Goal: Check status: Check status

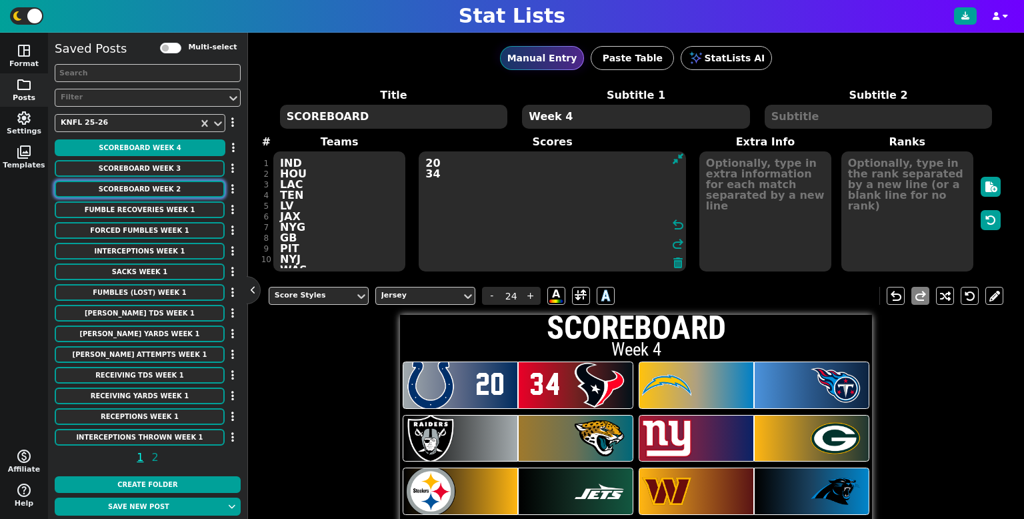
scroll to position [291, 0]
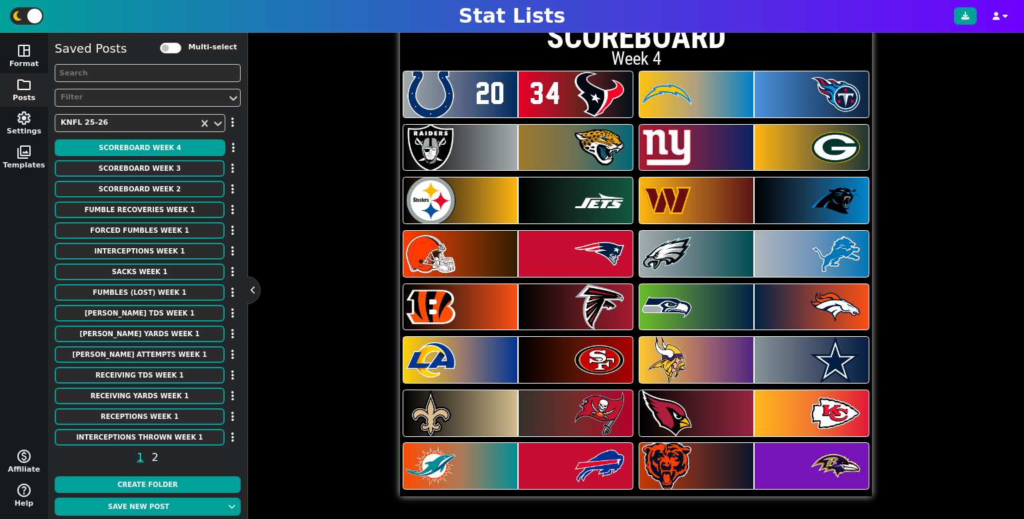
click at [158, 457] on span "2" at bounding box center [155, 457] width 11 height 17
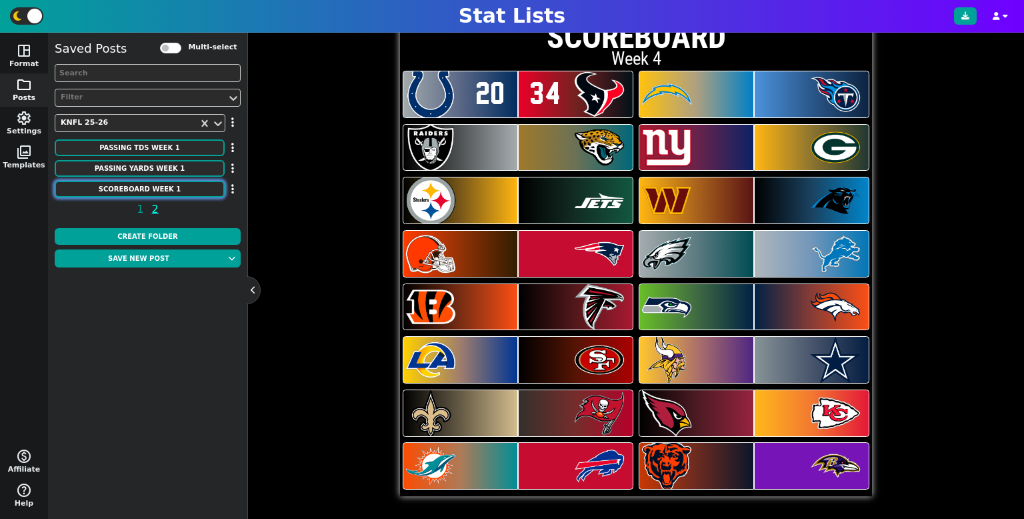
click at [150, 194] on button "SCOREBOARD Week 1" at bounding box center [140, 189] width 170 height 17
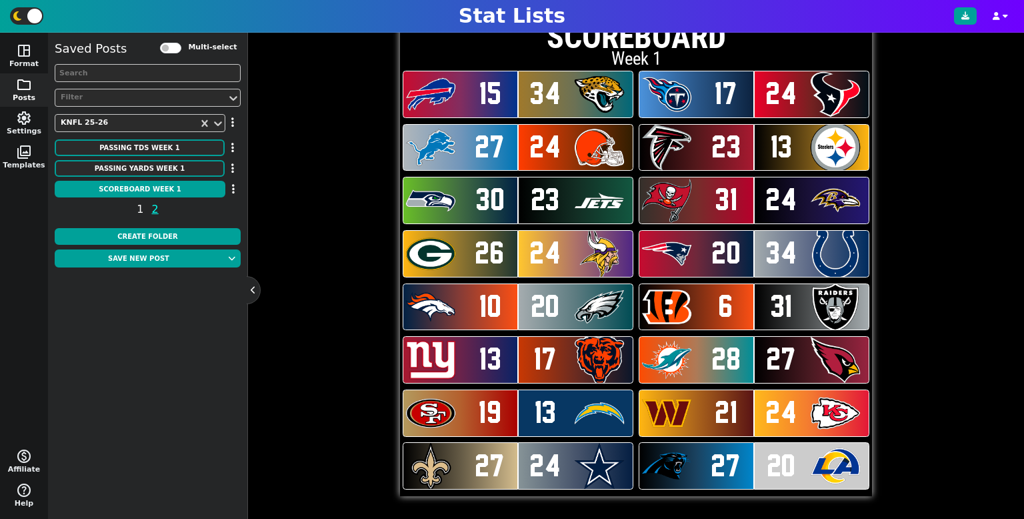
click at [139, 213] on span "1" at bounding box center [140, 209] width 11 height 17
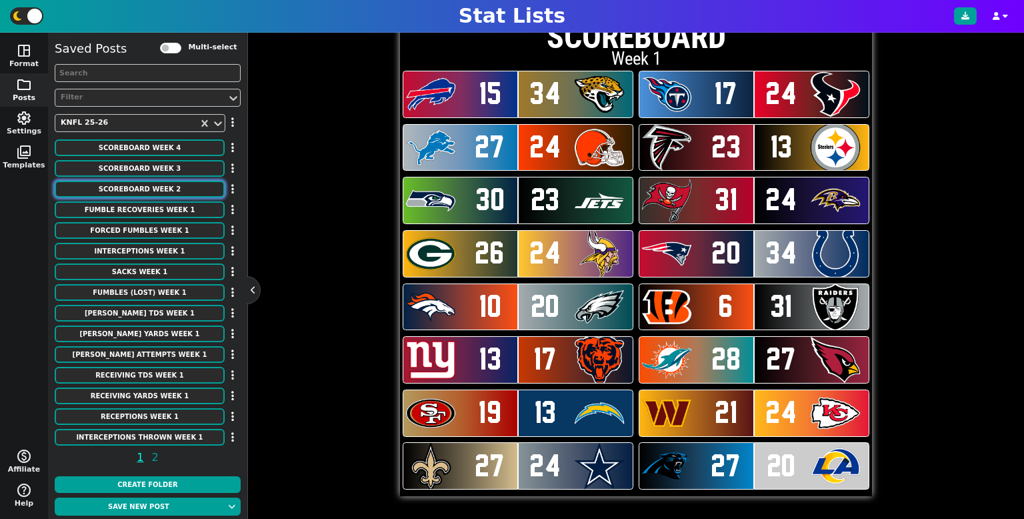
click at [174, 184] on button "SCOREBOARD Week 2" at bounding box center [140, 189] width 170 height 17
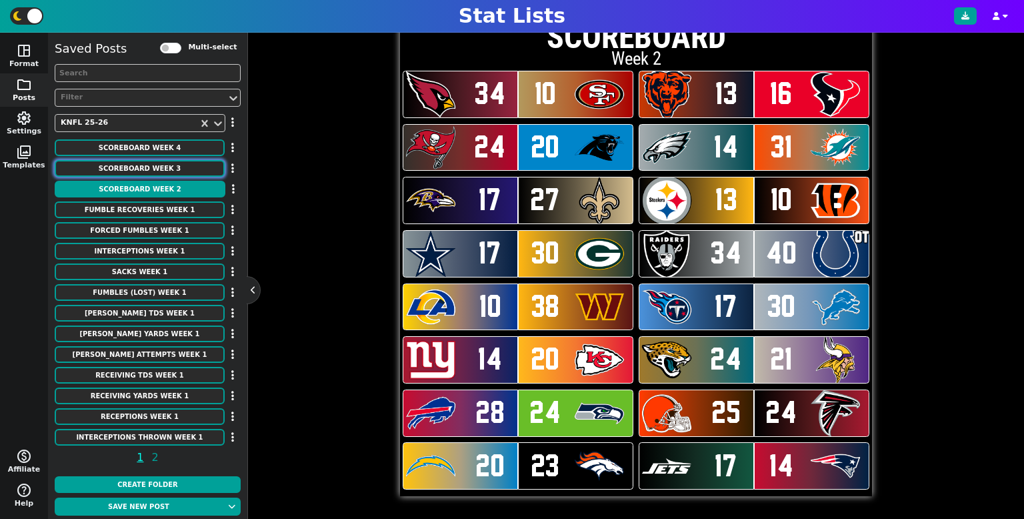
click at [179, 171] on button "SCOREBOARD Week 3" at bounding box center [140, 168] width 170 height 17
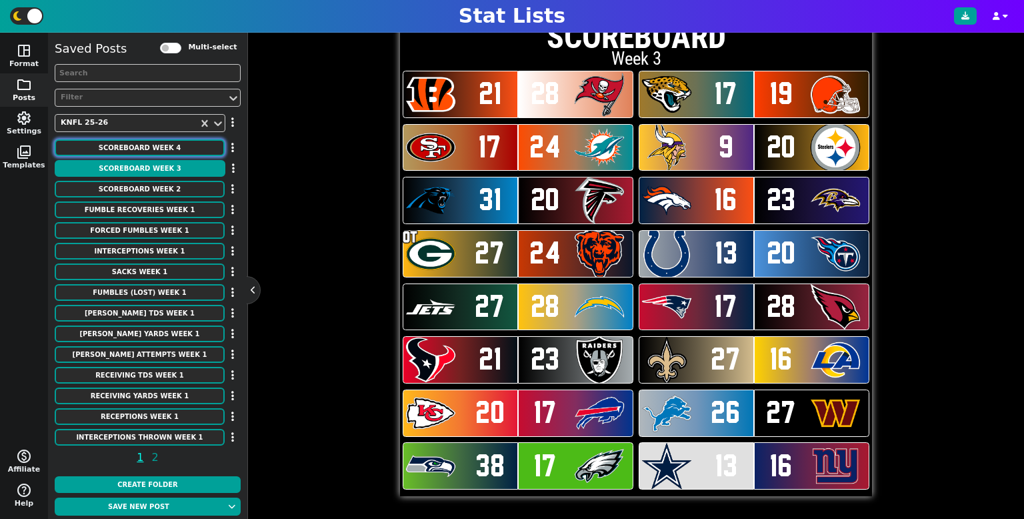
click at [132, 145] on button "SCOREBOARD Week 4" at bounding box center [140, 147] width 170 height 17
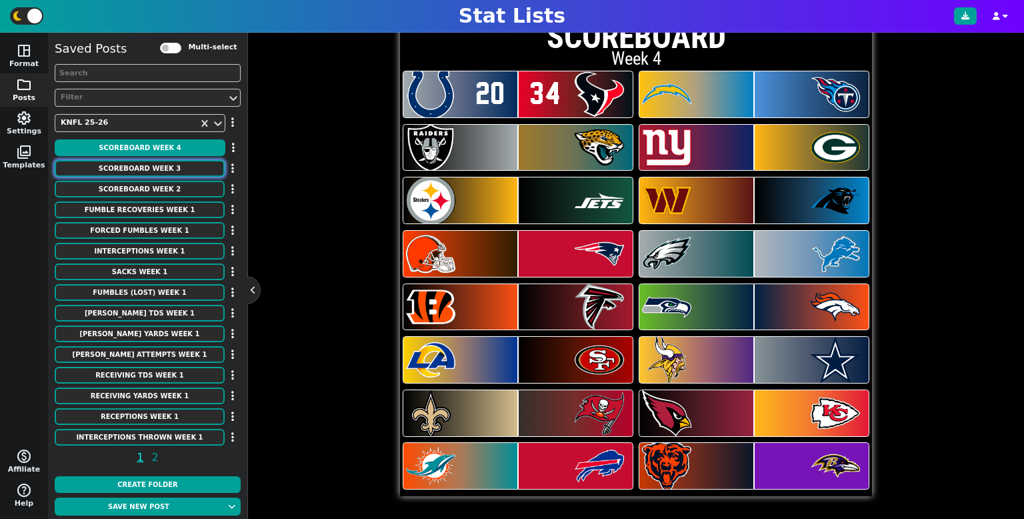
click at [185, 170] on button "SCOREBOARD Week 3" at bounding box center [140, 168] width 170 height 17
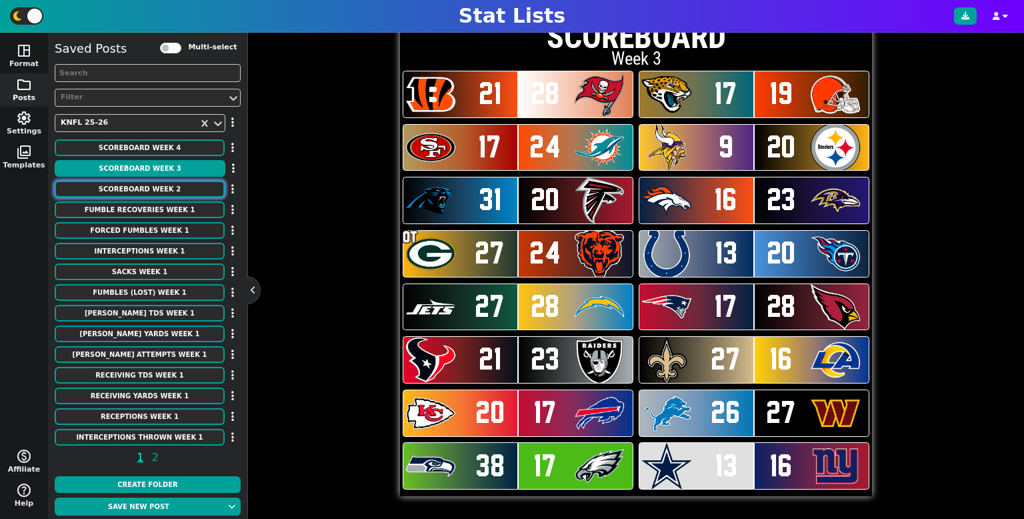
click at [145, 185] on button "SCOREBOARD Week 2" at bounding box center [140, 189] width 170 height 17
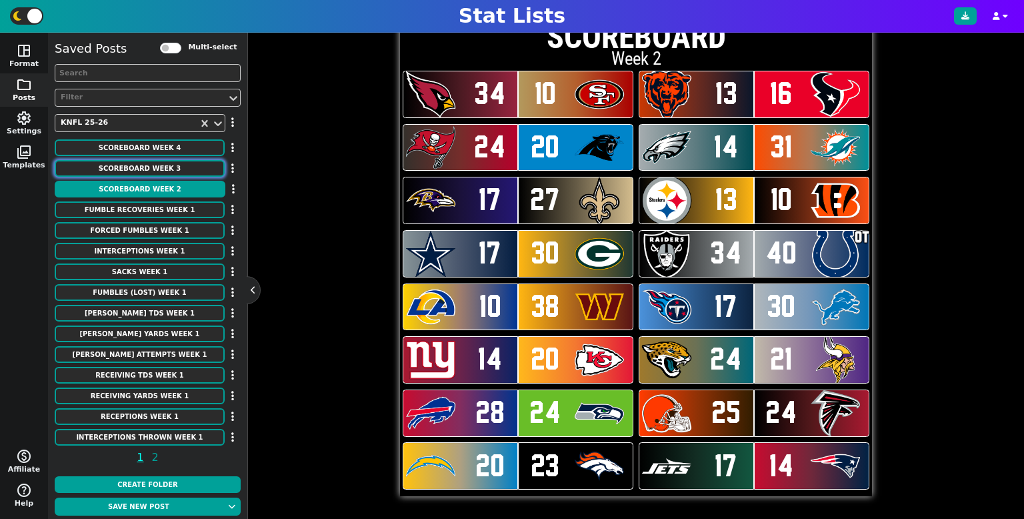
click at [165, 167] on button "SCOREBOARD Week 3" at bounding box center [140, 168] width 170 height 17
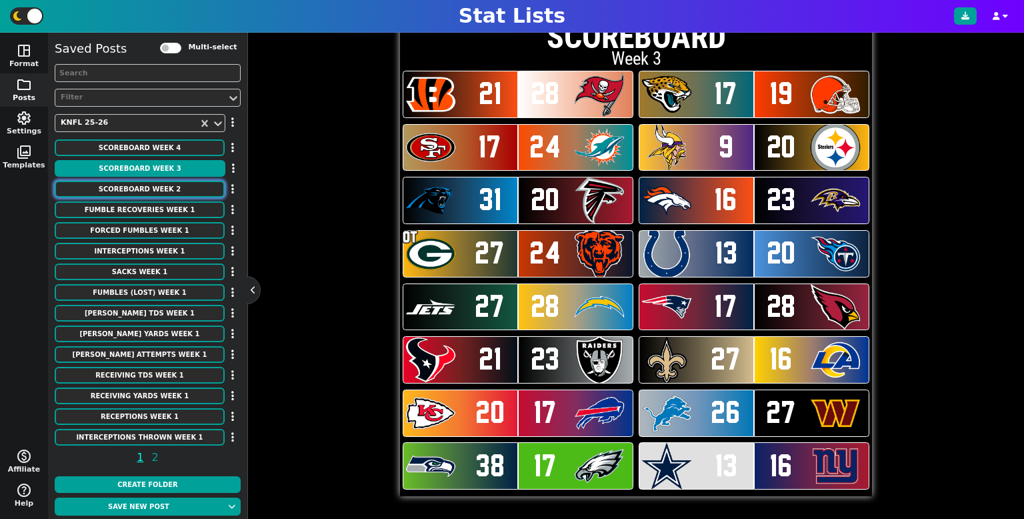
click at [165, 183] on button "SCOREBOARD Week 2" at bounding box center [140, 189] width 170 height 17
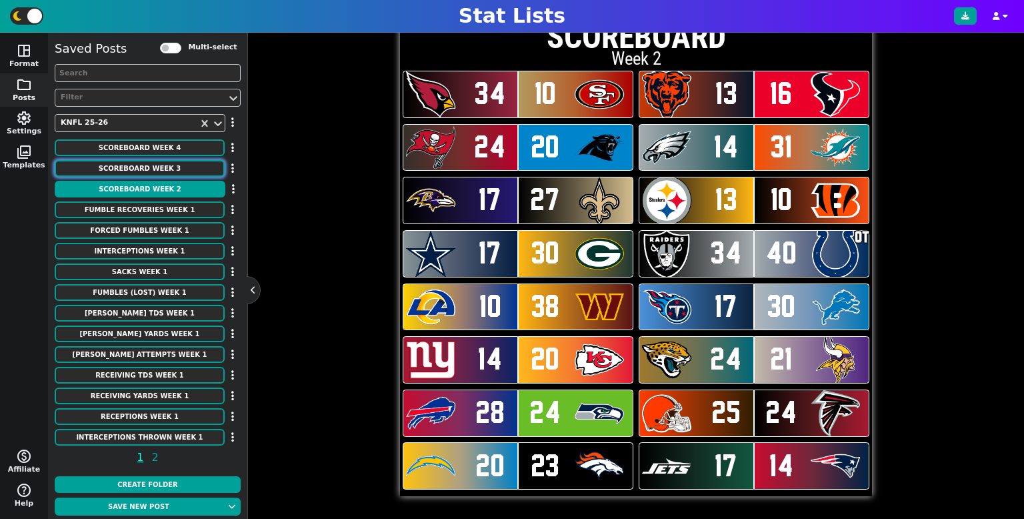
click at [100, 175] on button "SCOREBOARD Week 3" at bounding box center [140, 168] width 170 height 17
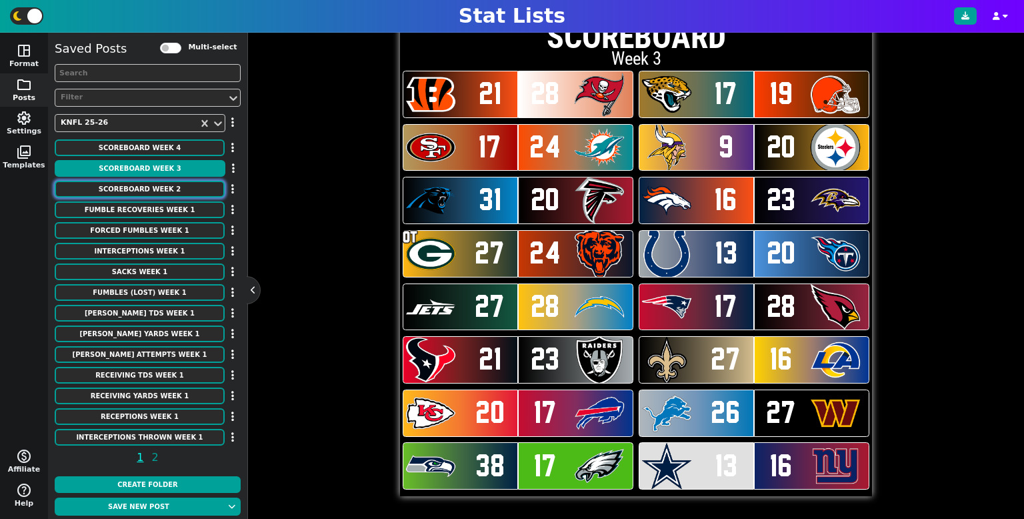
click at [129, 192] on button "SCOREBOARD Week 2" at bounding box center [140, 189] width 170 height 17
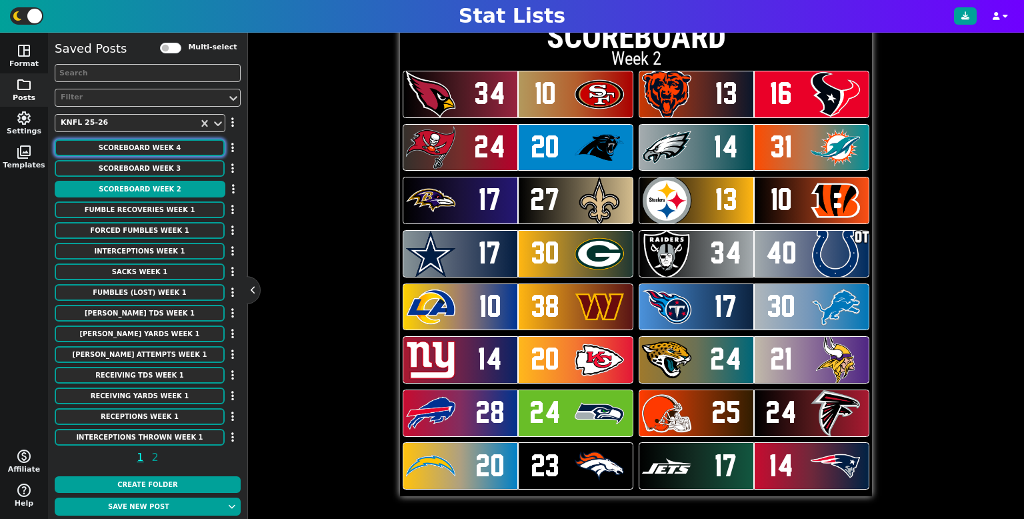
click at [133, 155] on button "SCOREBOARD Week 4" at bounding box center [140, 147] width 170 height 17
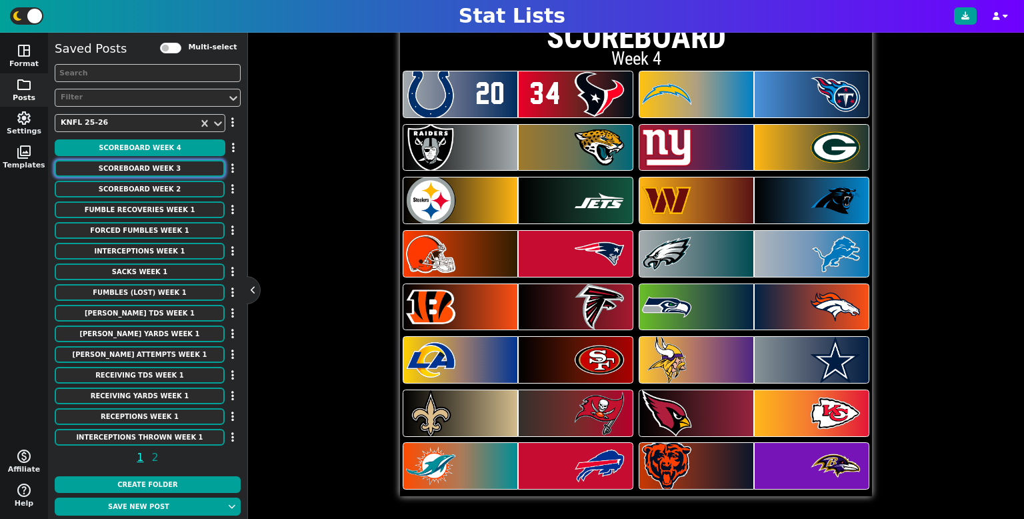
click at [159, 166] on button "SCOREBOARD Week 3" at bounding box center [140, 168] width 170 height 17
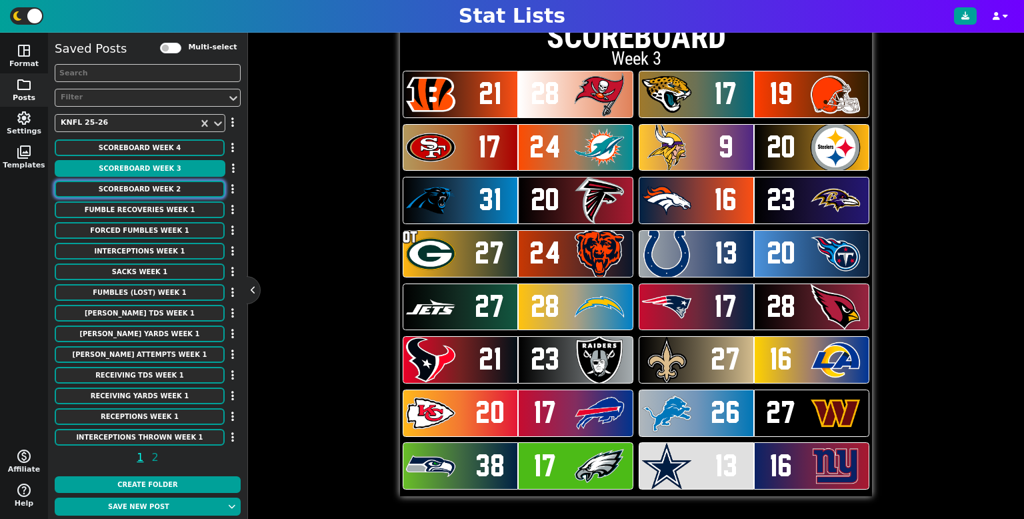
click at [164, 189] on button "SCOREBOARD Week 2" at bounding box center [140, 189] width 170 height 17
